Goal: Information Seeking & Learning: Learn about a topic

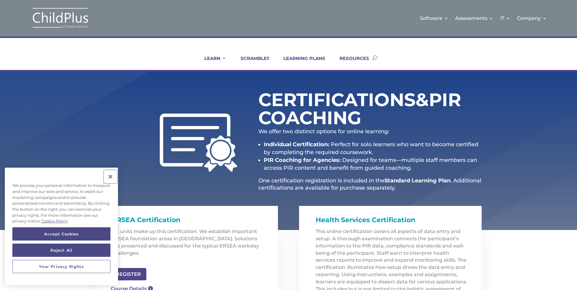
click at [109, 178] on button "Close" at bounding box center [110, 176] width 13 height 13
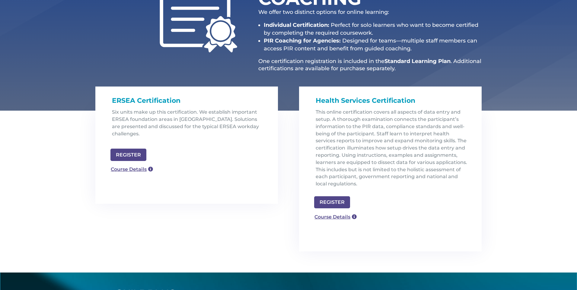
scroll to position [121, 0]
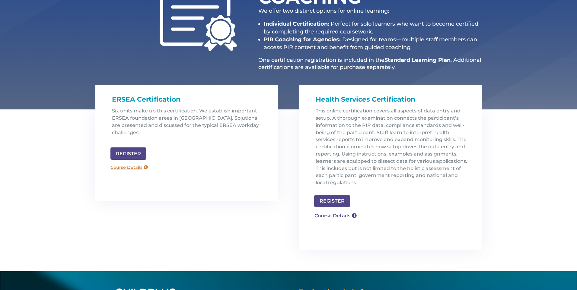
click at [135, 163] on link "Course Details" at bounding box center [129, 168] width 43 height 10
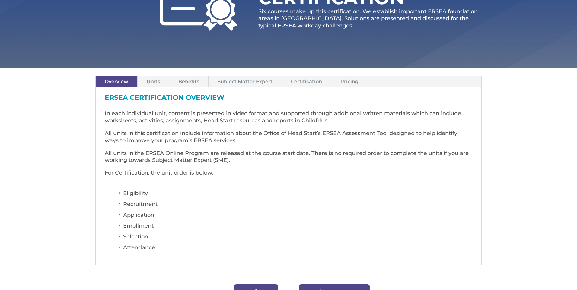
scroll to position [121, 0]
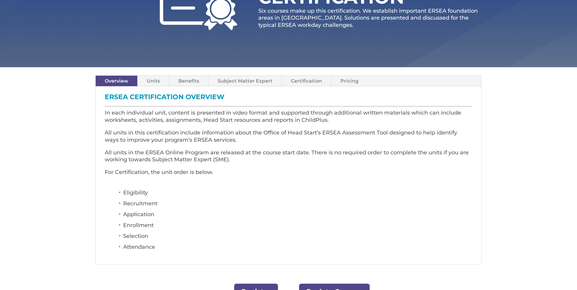
click at [353, 81] on link "Pricing" at bounding box center [350, 81] width 36 height 11
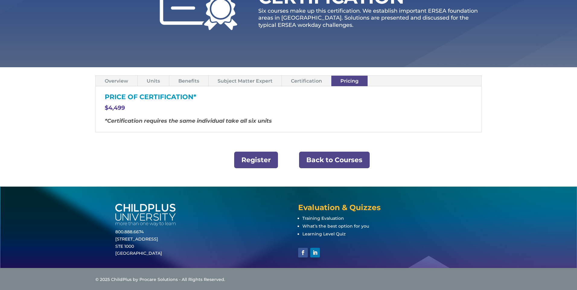
click at [111, 81] on link "Overview" at bounding box center [117, 81] width 42 height 11
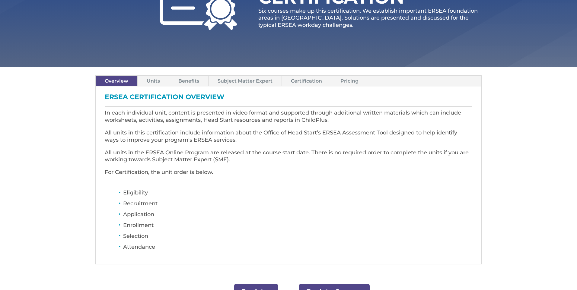
click at [152, 79] on link "Units" at bounding box center [153, 81] width 31 height 11
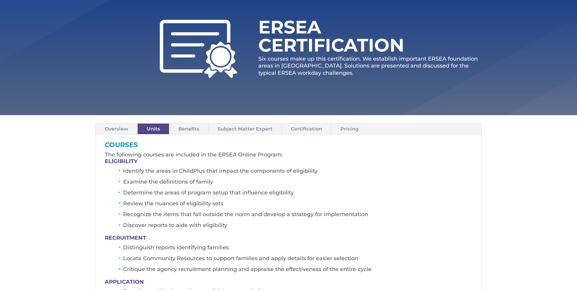
scroll to position [72, 0]
click at [191, 130] on link "Benefits" at bounding box center [188, 129] width 39 height 11
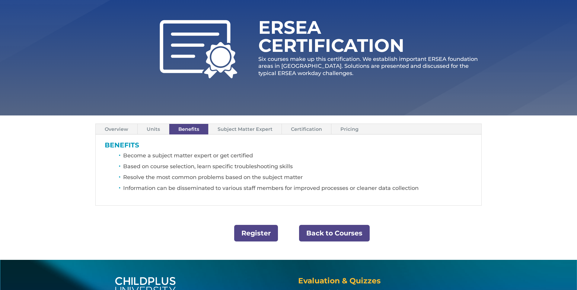
click at [255, 130] on link "Subject Matter Expert" at bounding box center [245, 129] width 73 height 11
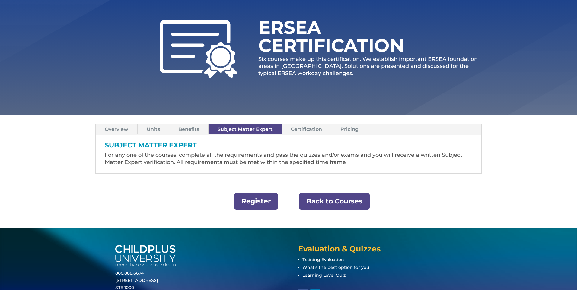
click at [316, 130] on link "Certification" at bounding box center [306, 129] width 49 height 11
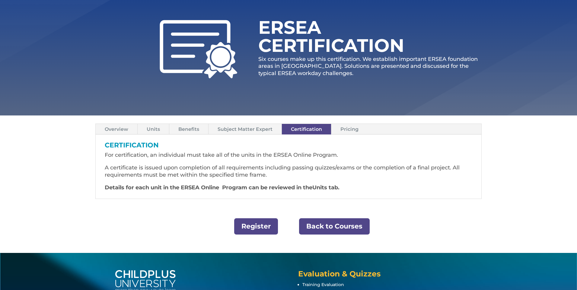
click at [156, 128] on link "Units" at bounding box center [153, 129] width 31 height 11
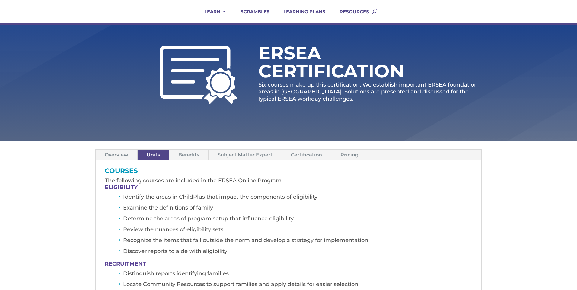
scroll to position [48, 0]
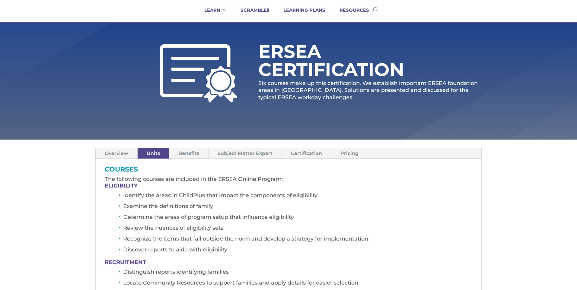
click at [346, 153] on link "Pricing" at bounding box center [350, 153] width 36 height 11
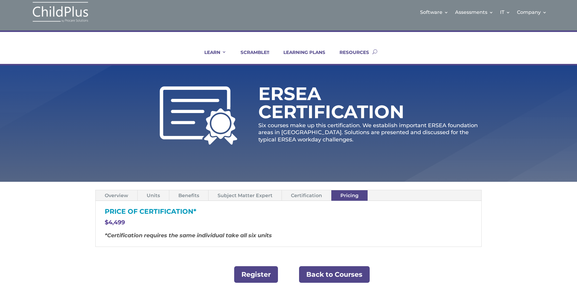
scroll to position [1, 0]
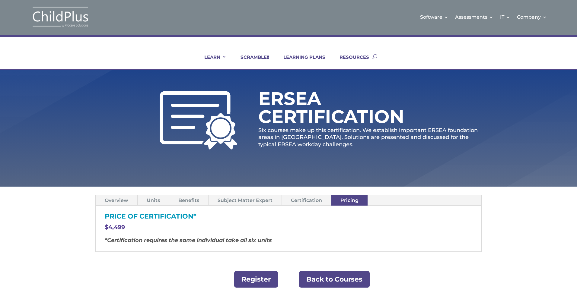
click at [354, 54] on ul "LEARN IN-PERSON Consulting On-site Events Summit Scramble!! ONLINE Courses Cert…" at bounding box center [283, 56] width 179 height 24
click at [354, 58] on link "RESOURCES" at bounding box center [350, 61] width 37 height 14
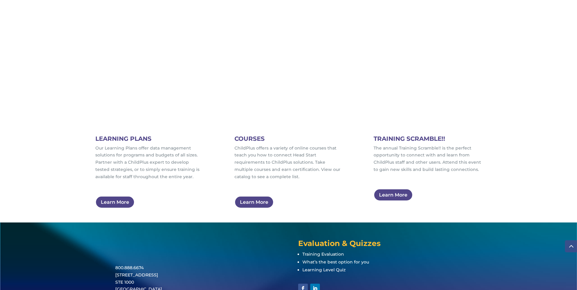
scroll to position [338, 0]
